Goal: Task Accomplishment & Management: Manage account settings

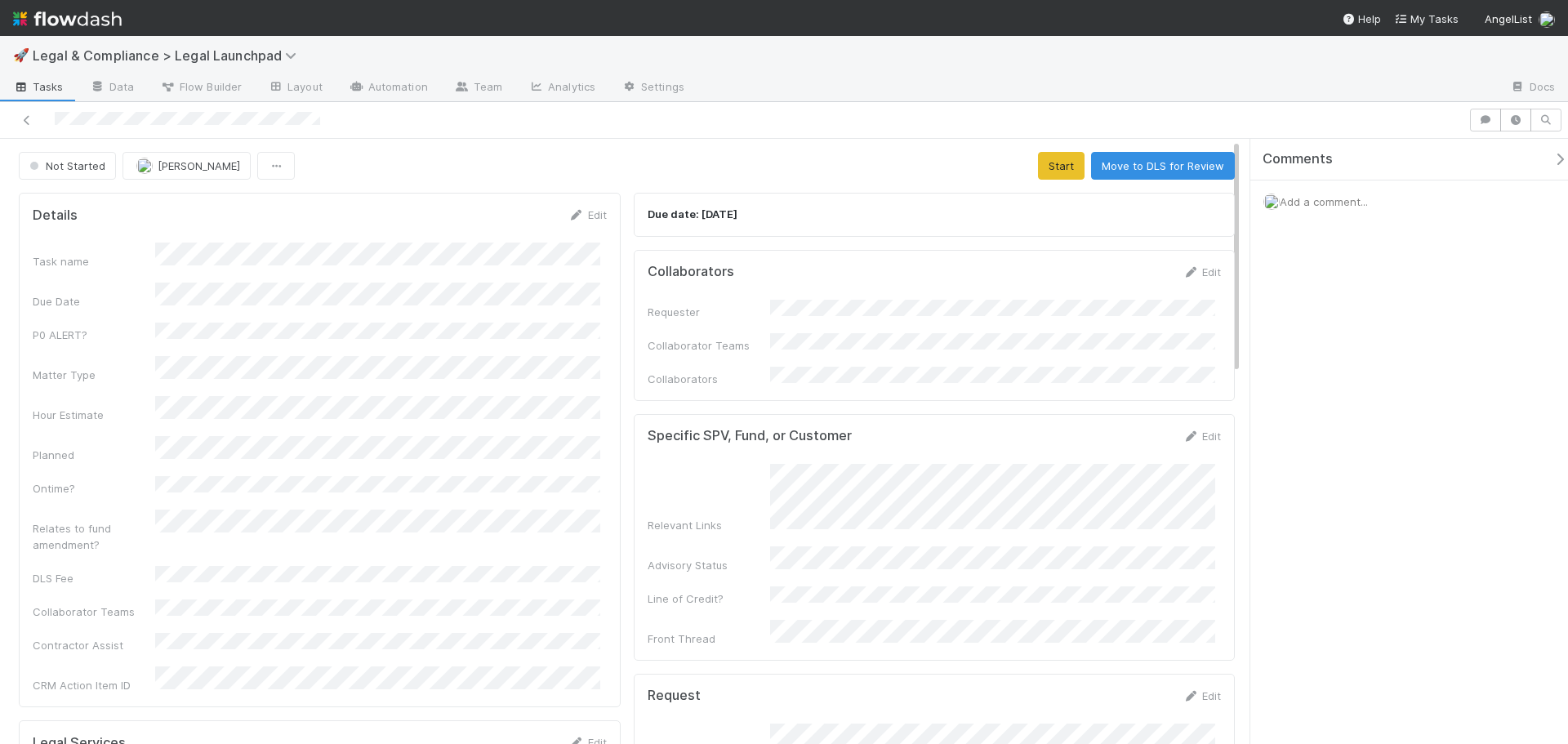
click at [15, 113] on div at bounding box center [734, 119] width 1455 height 23
click at [25, 120] on icon at bounding box center [27, 120] width 17 height 11
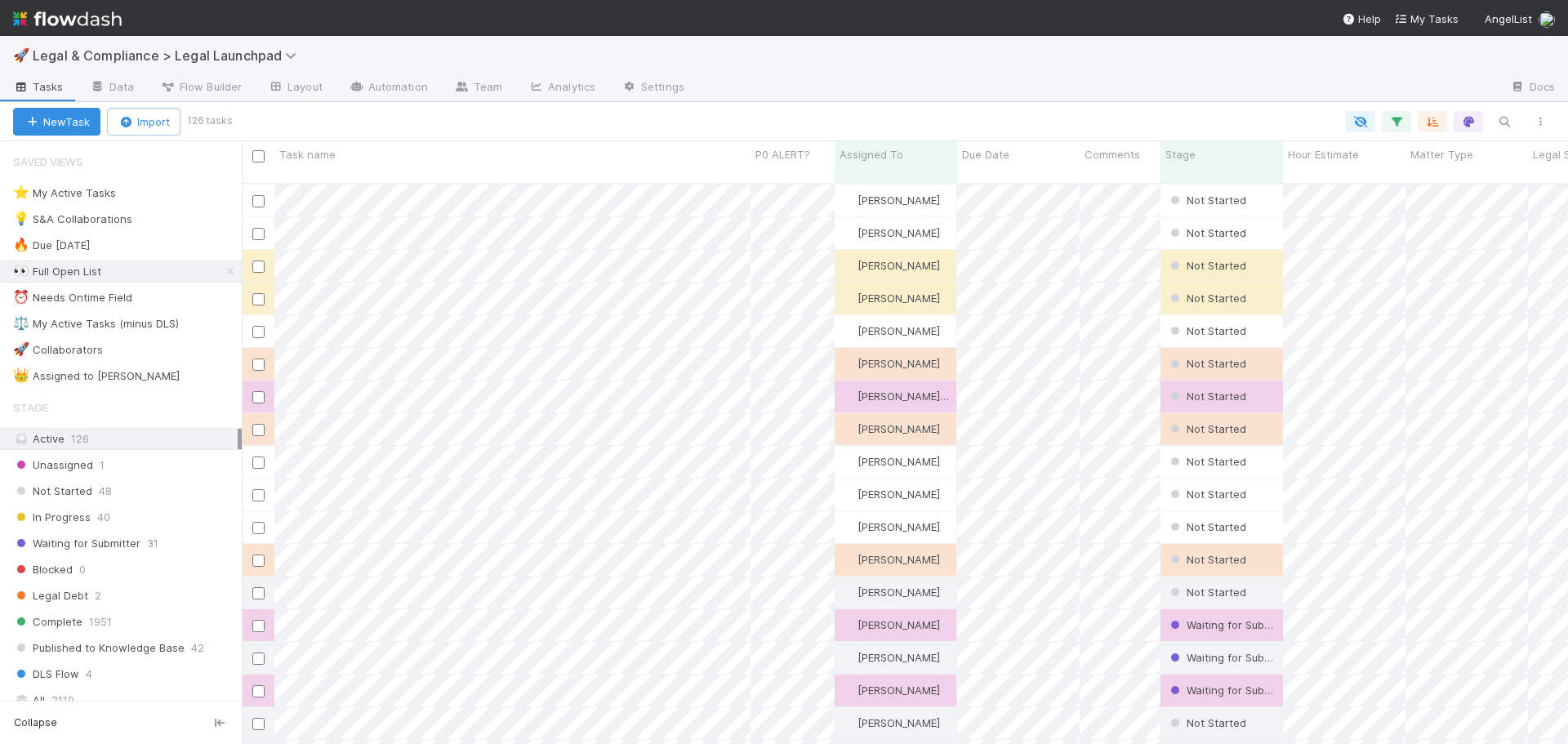
scroll to position [562, 1314]
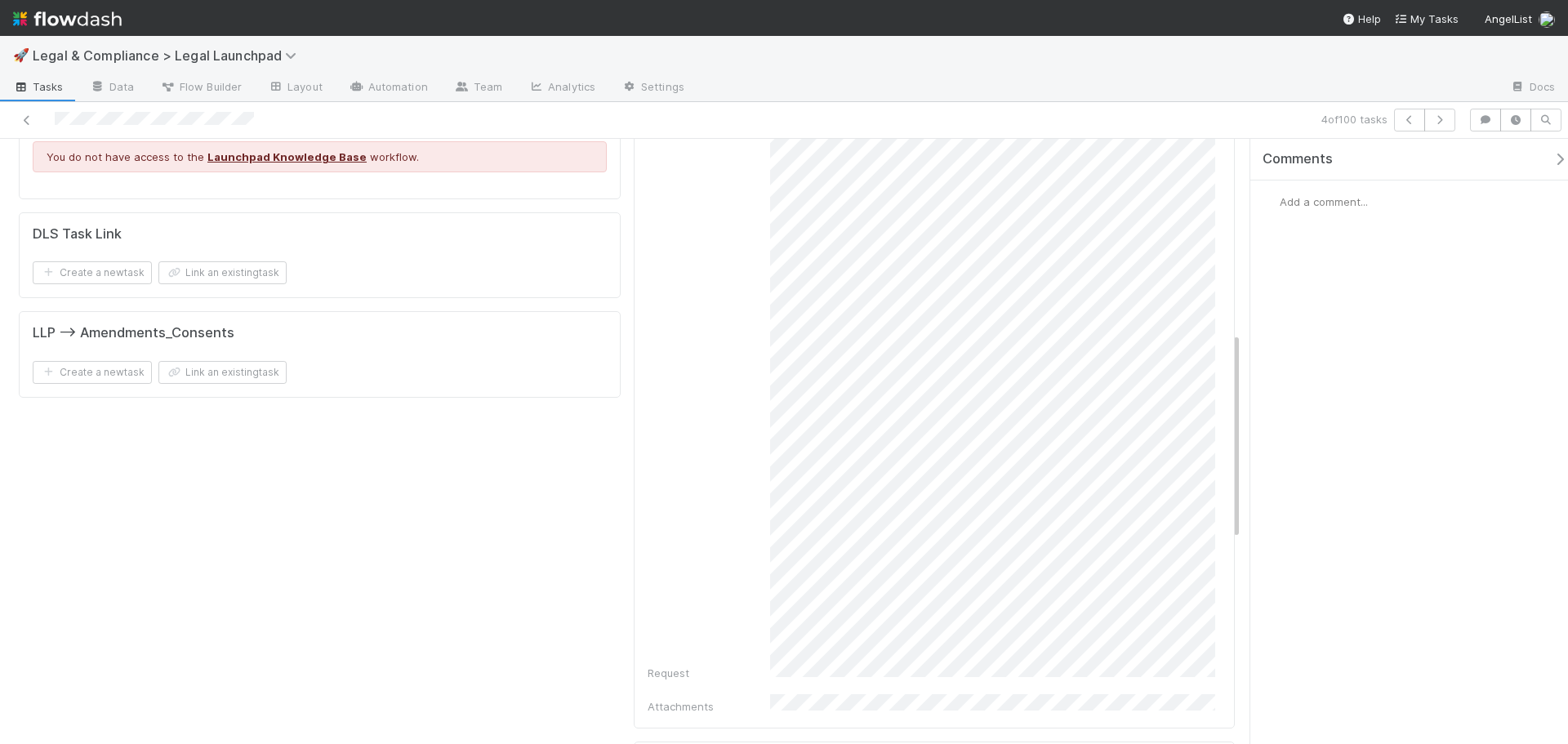
scroll to position [817, 0]
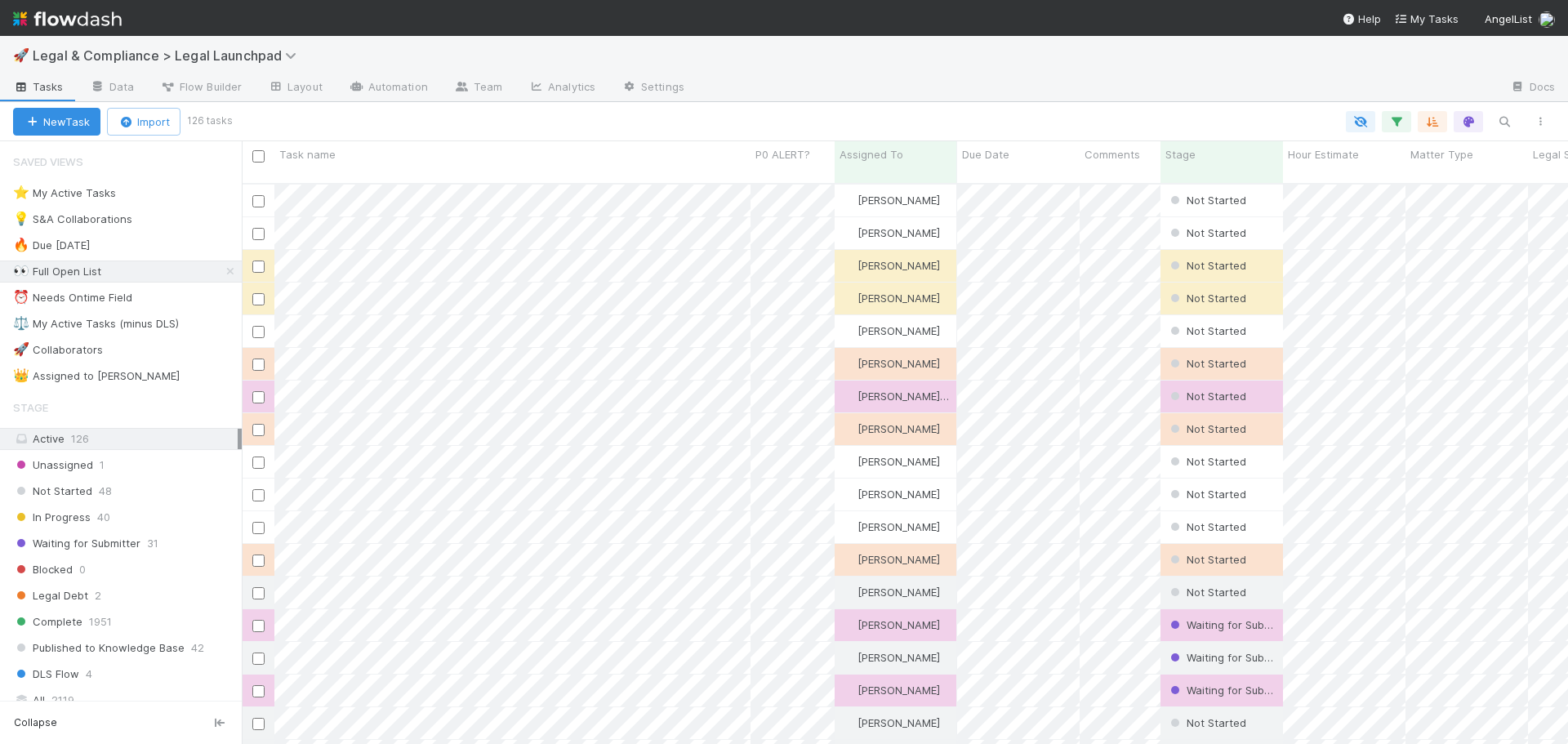
scroll to position [562, 1314]
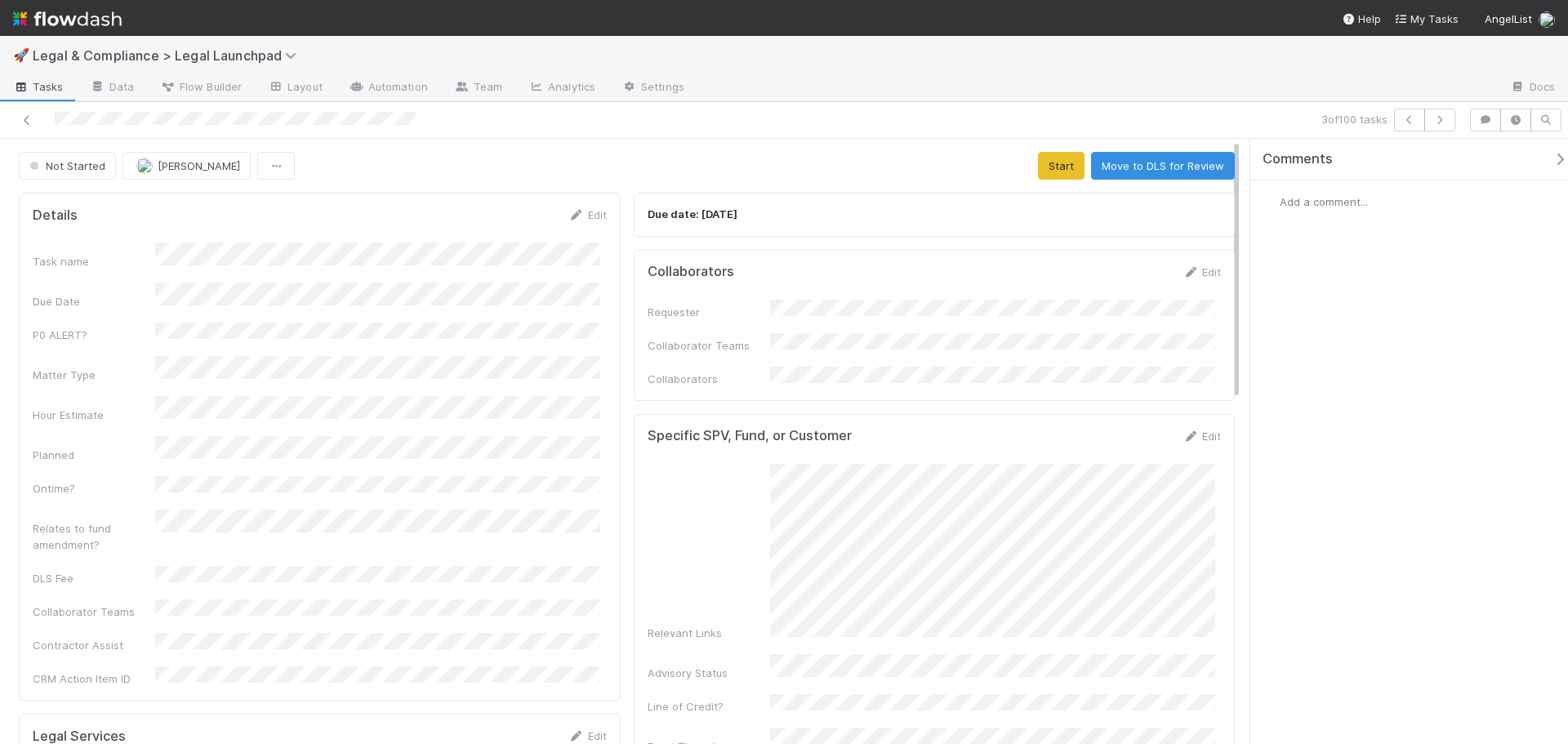
click at [1372, 402] on div "Comments Add a comment..." at bounding box center [1409, 441] width 318 height 605
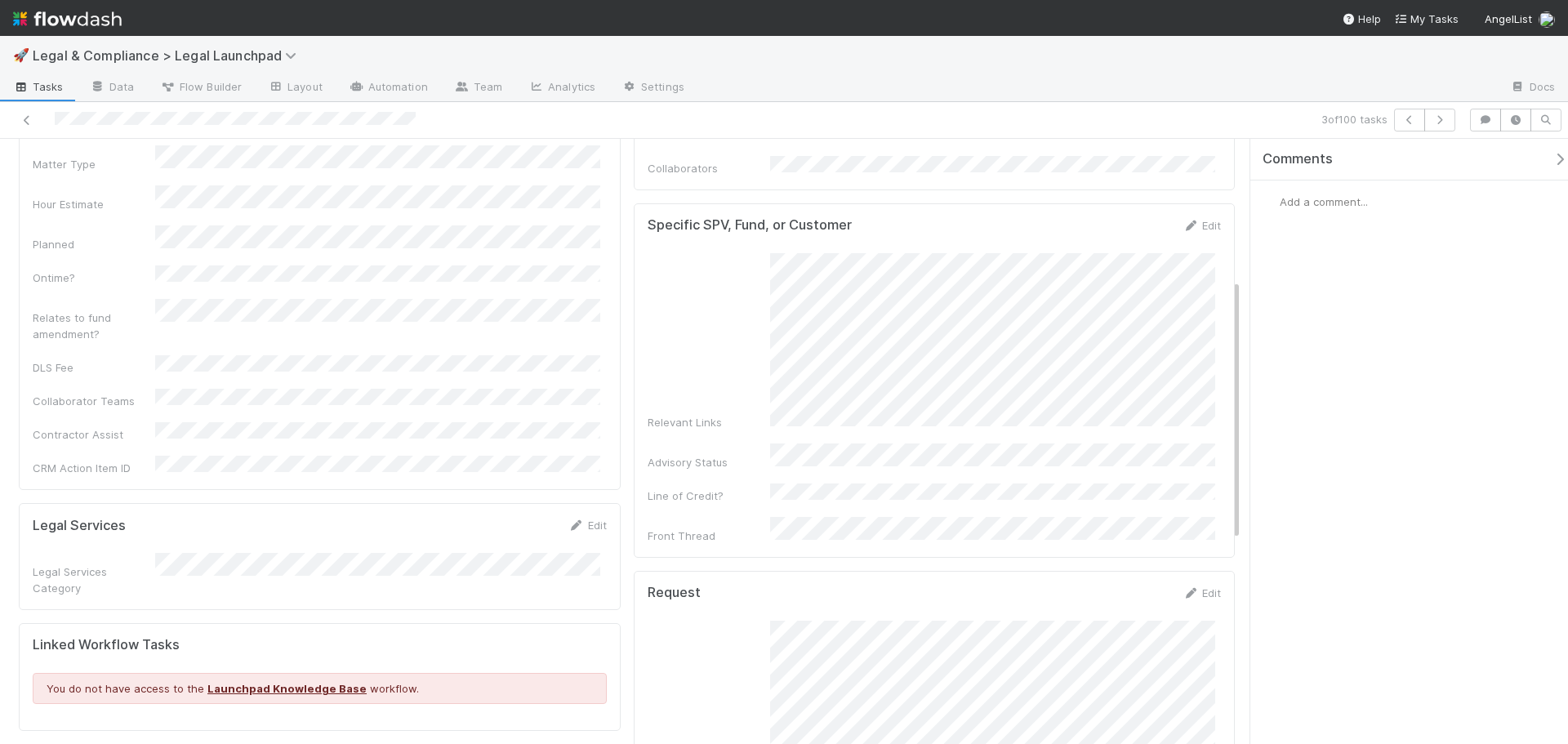
scroll to position [326, 0]
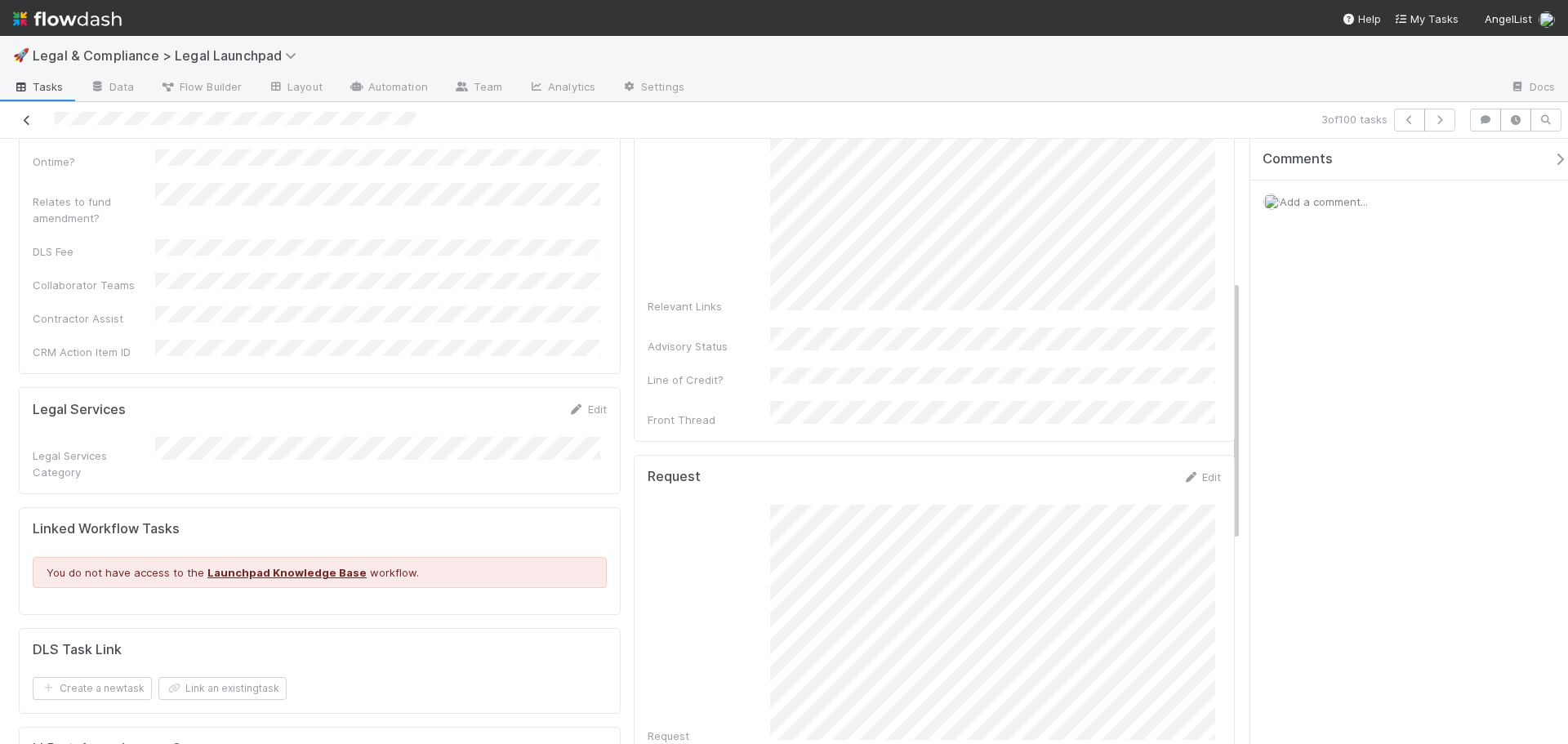
click at [24, 118] on icon at bounding box center [27, 120] width 17 height 11
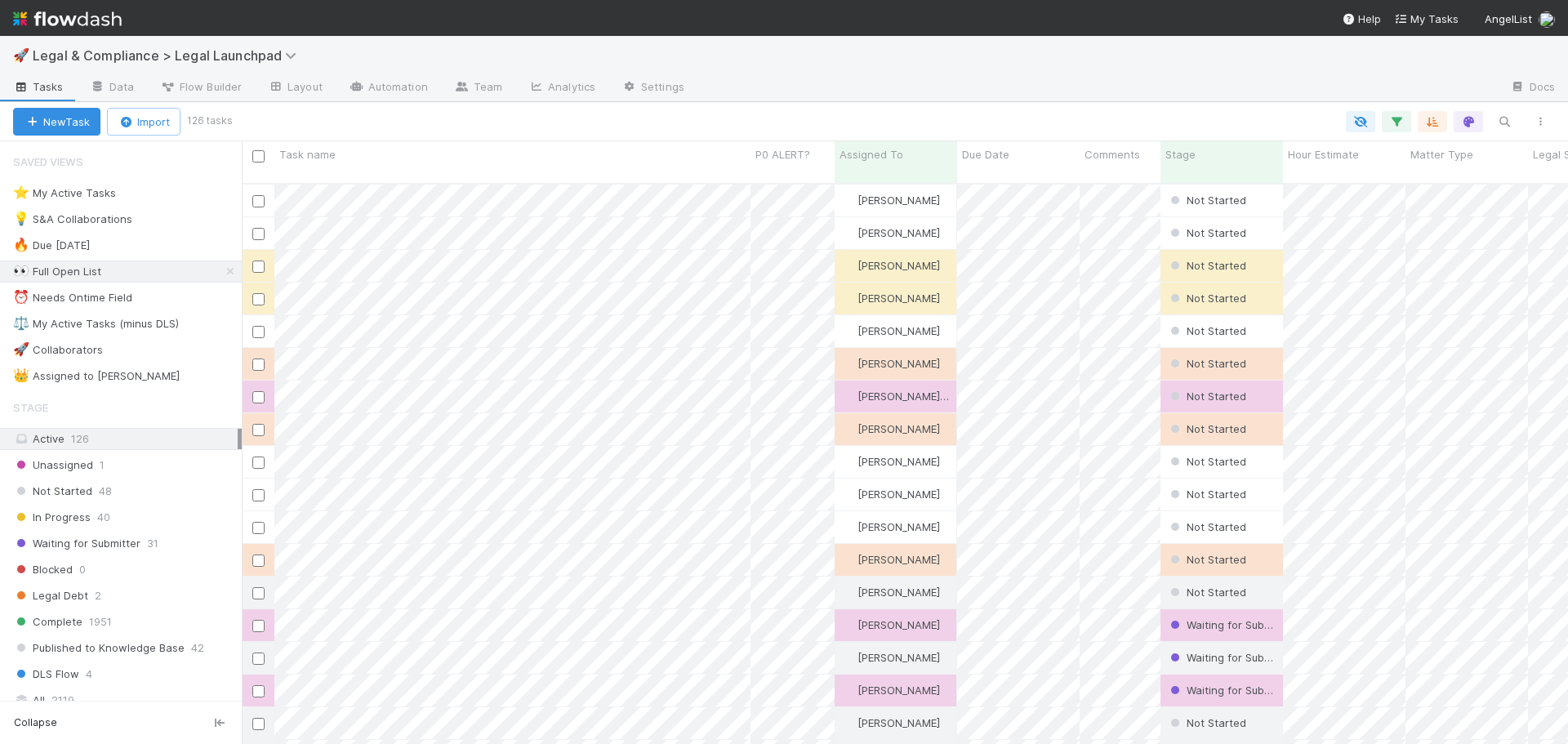
scroll to position [562, 1314]
click at [128, 326] on div "⚖️ My Active Tasks (minus DLS)" at bounding box center [95, 323] width 166 height 21
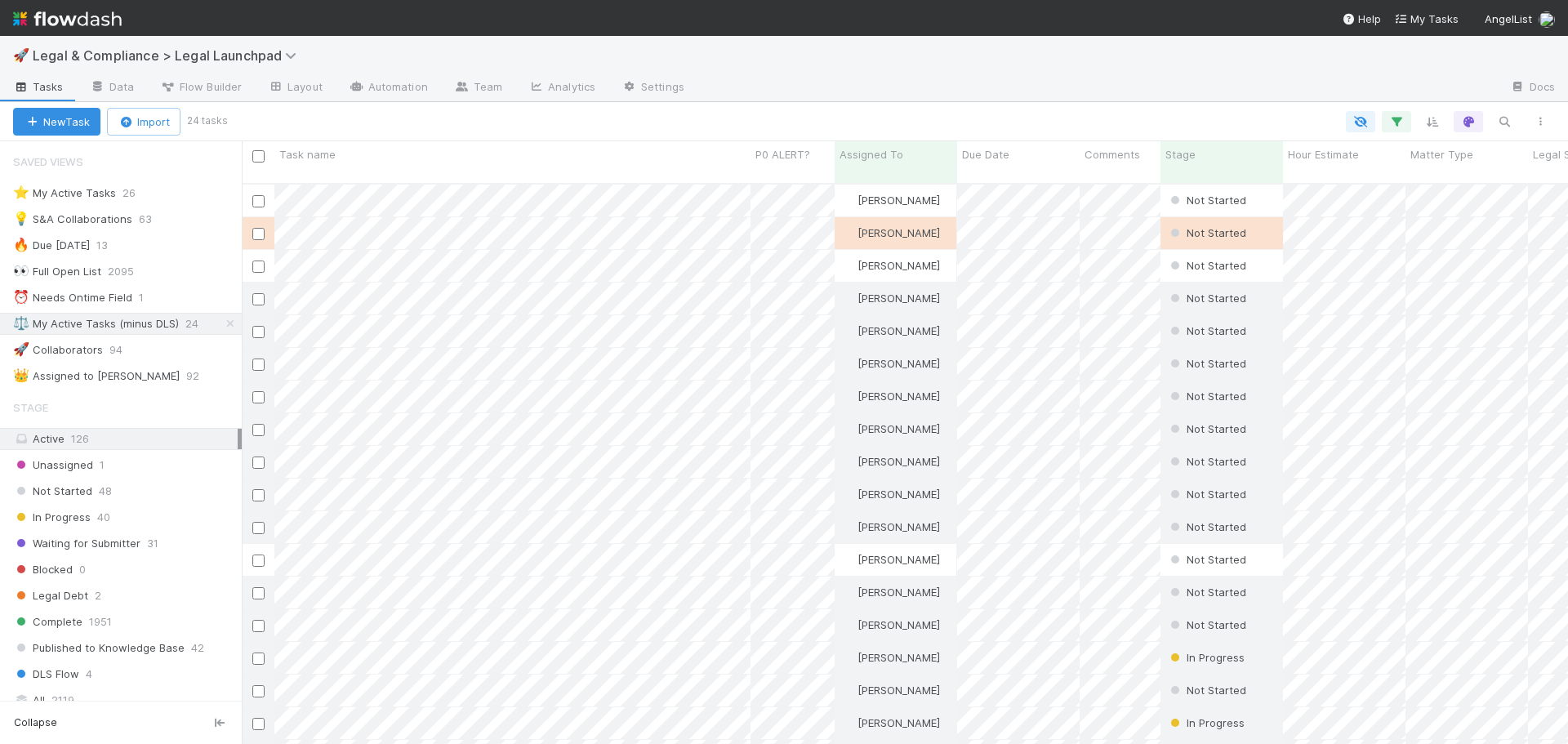
scroll to position [562, 1314]
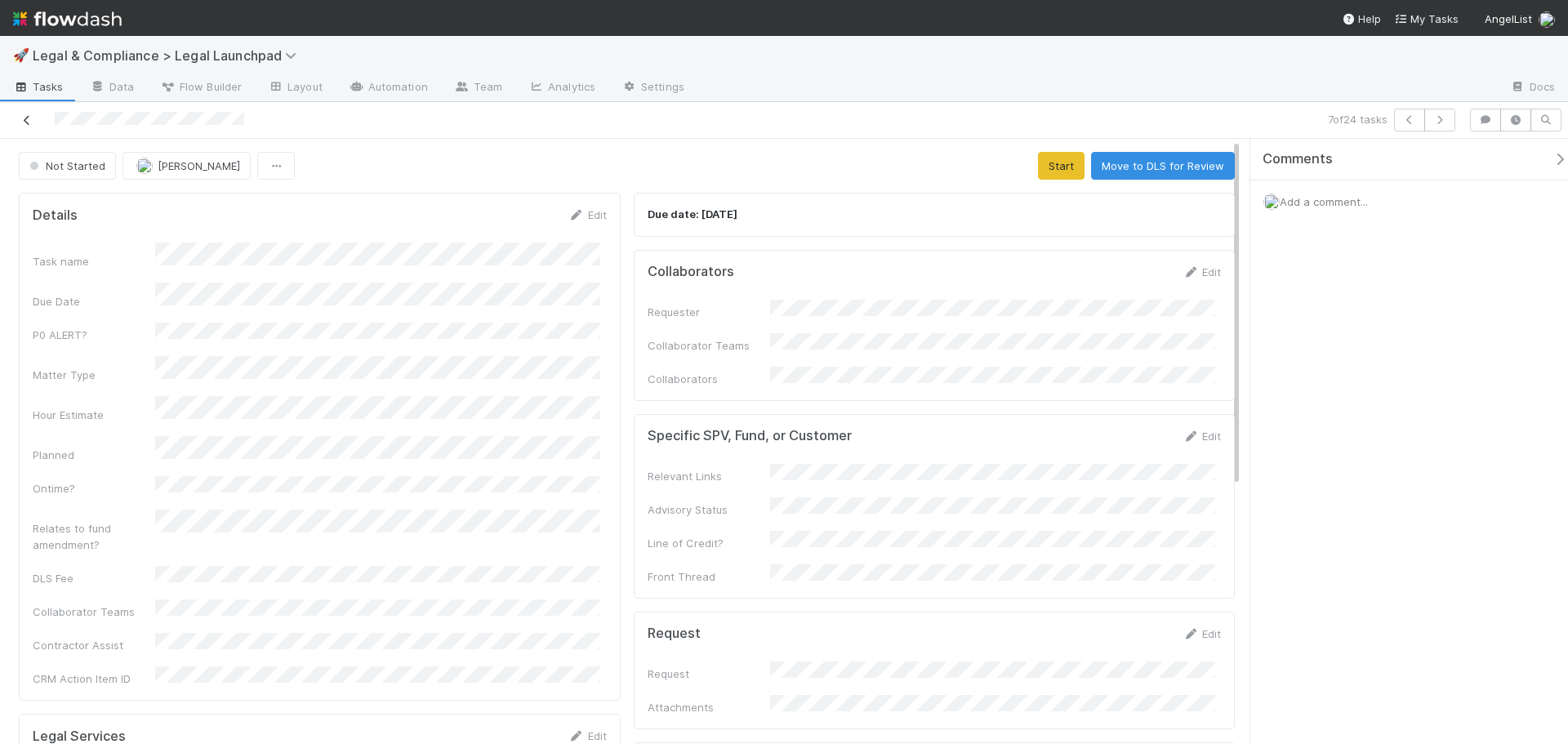
click at [24, 115] on icon at bounding box center [27, 120] width 17 height 11
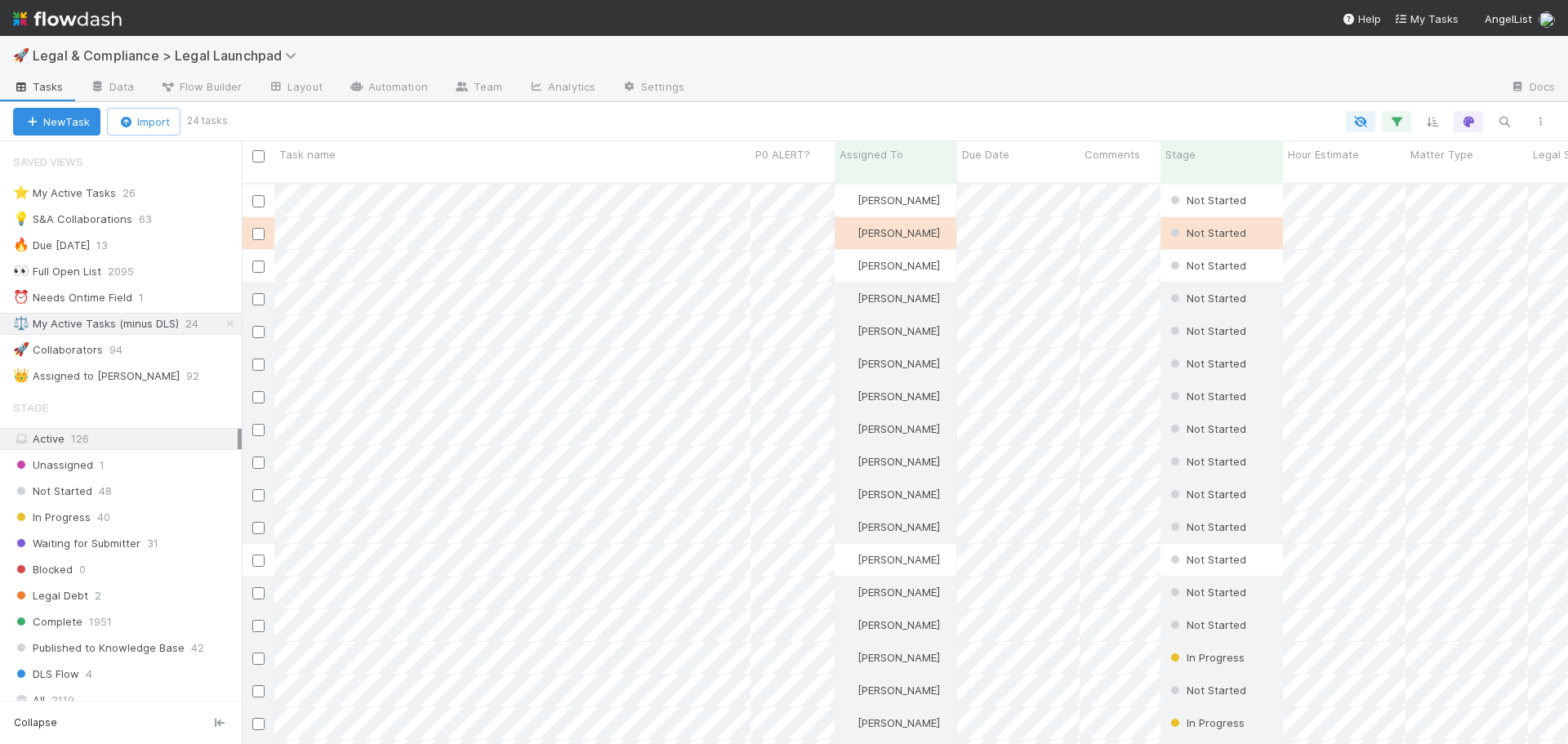
click at [944, 64] on div "🚀 Legal & Compliance > Legal Launchpad" at bounding box center [784, 56] width 1568 height 39
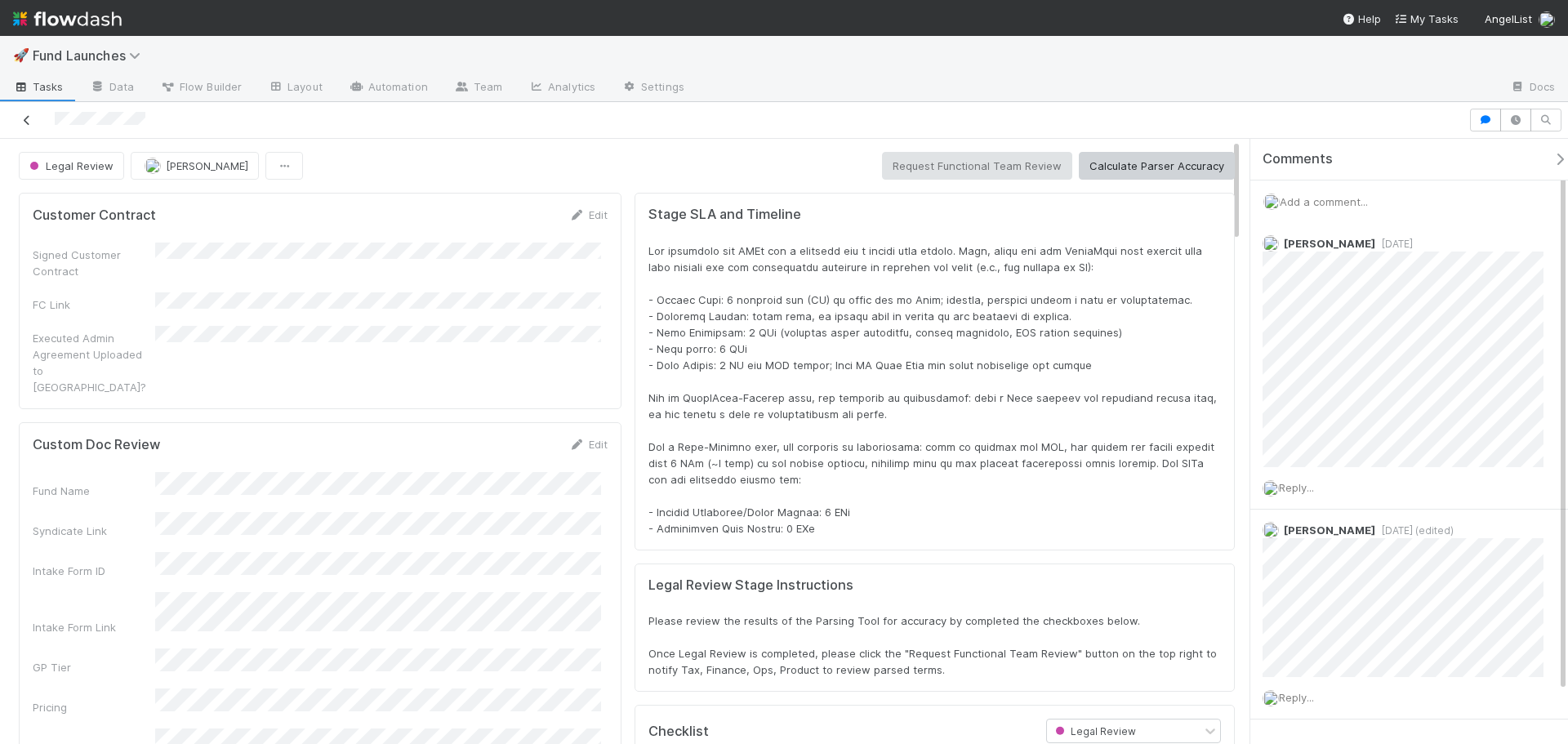
click at [25, 119] on icon at bounding box center [27, 120] width 17 height 11
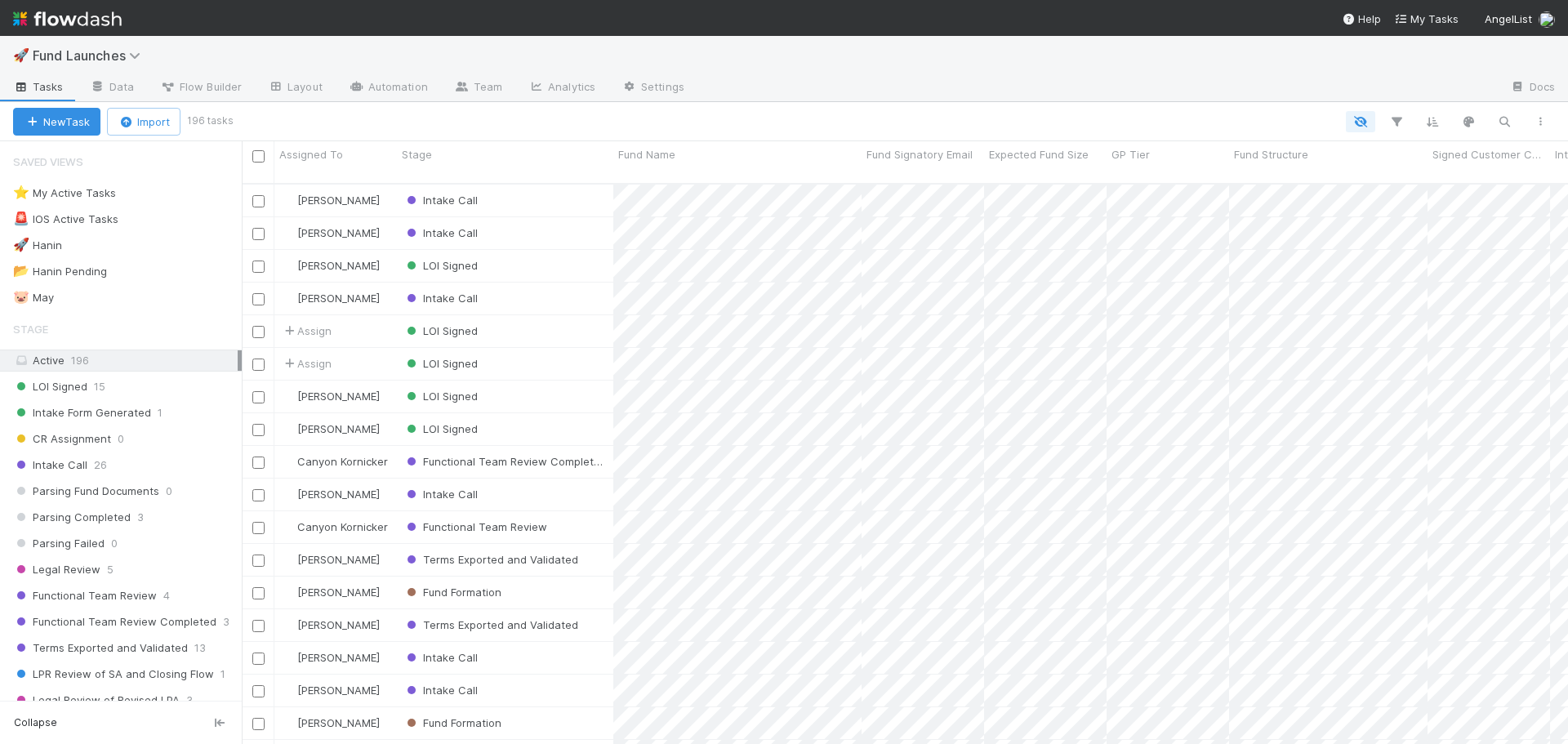
scroll to position [562, 1314]
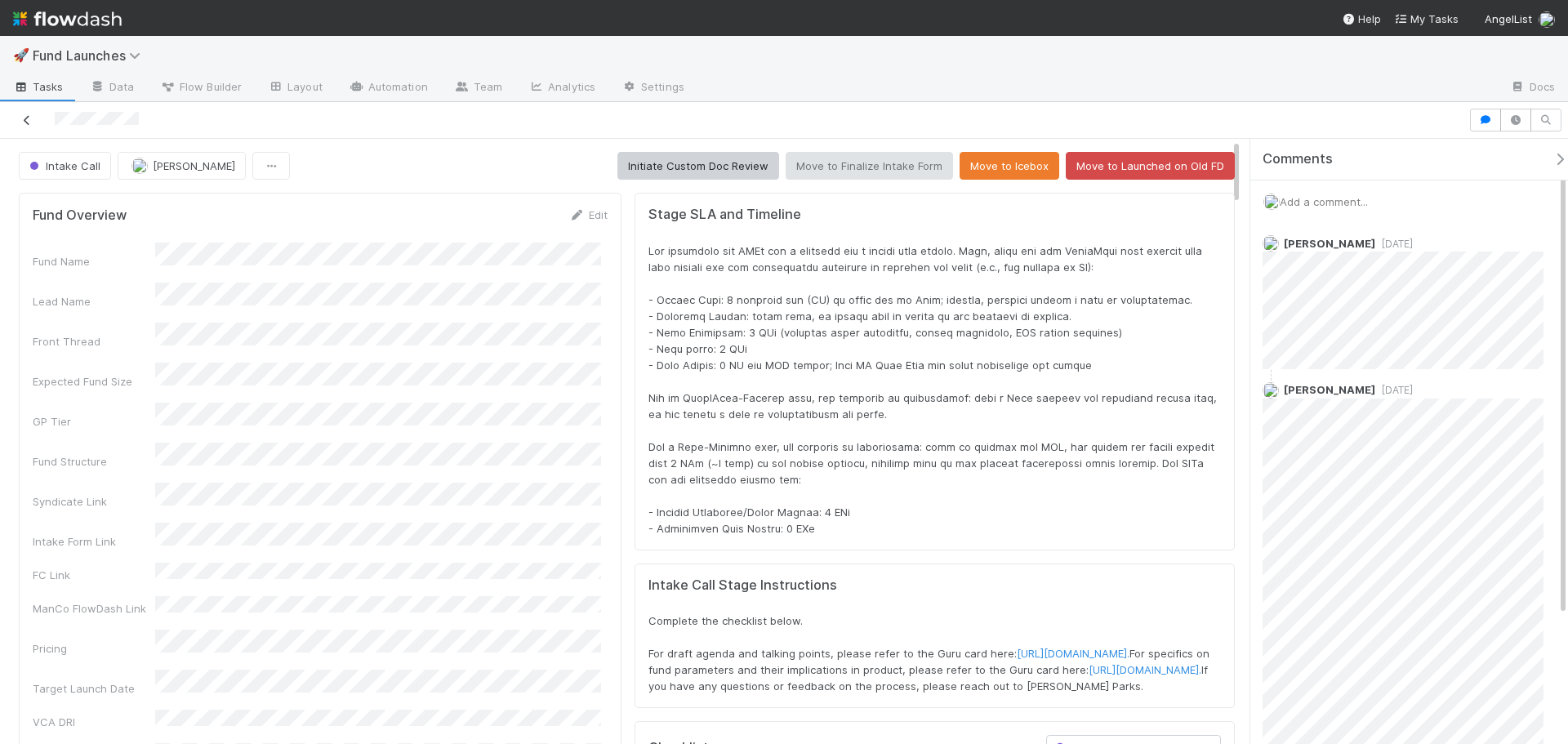
click at [25, 120] on icon at bounding box center [27, 120] width 17 height 11
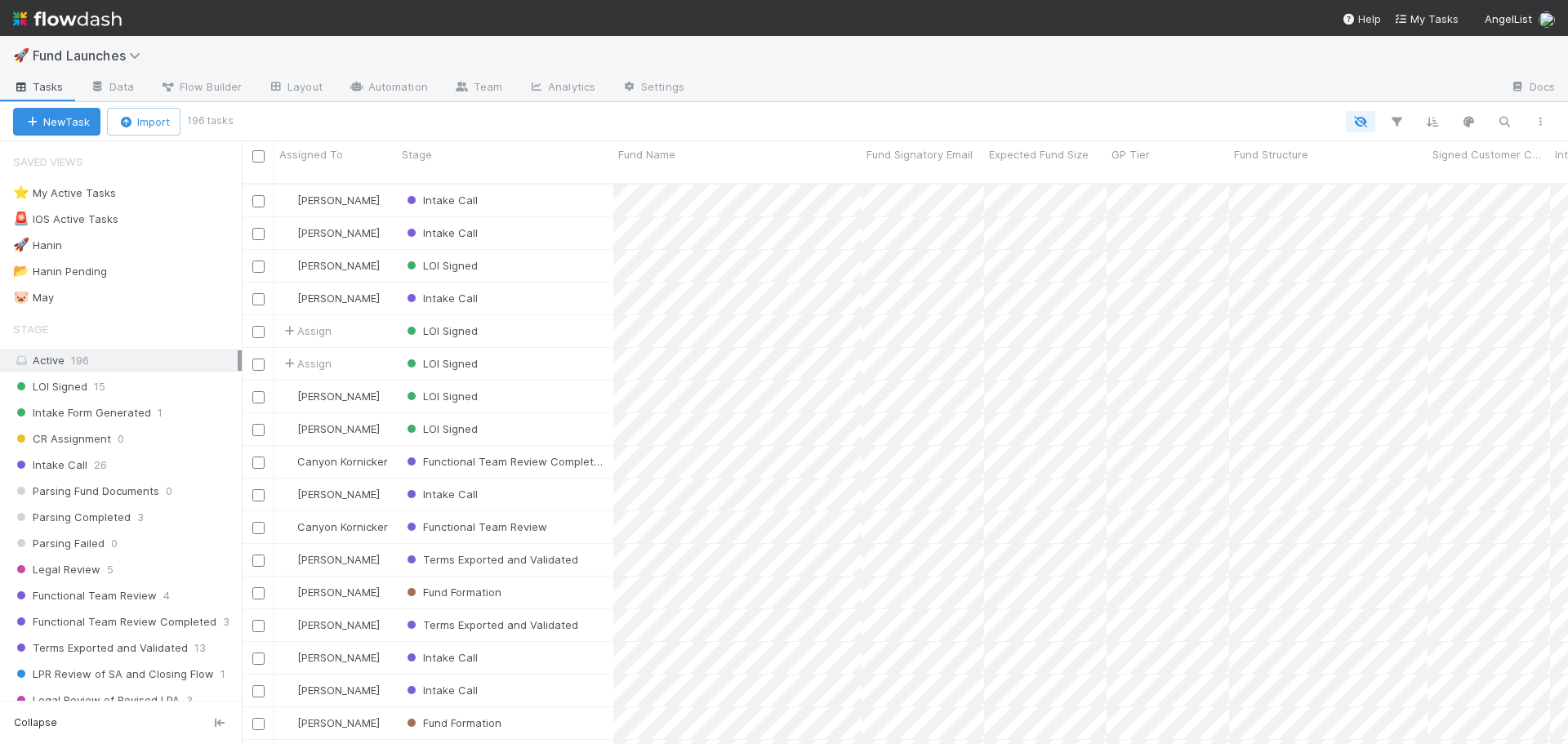
scroll to position [562, 1314]
